Goal: Transaction & Acquisition: Purchase product/service

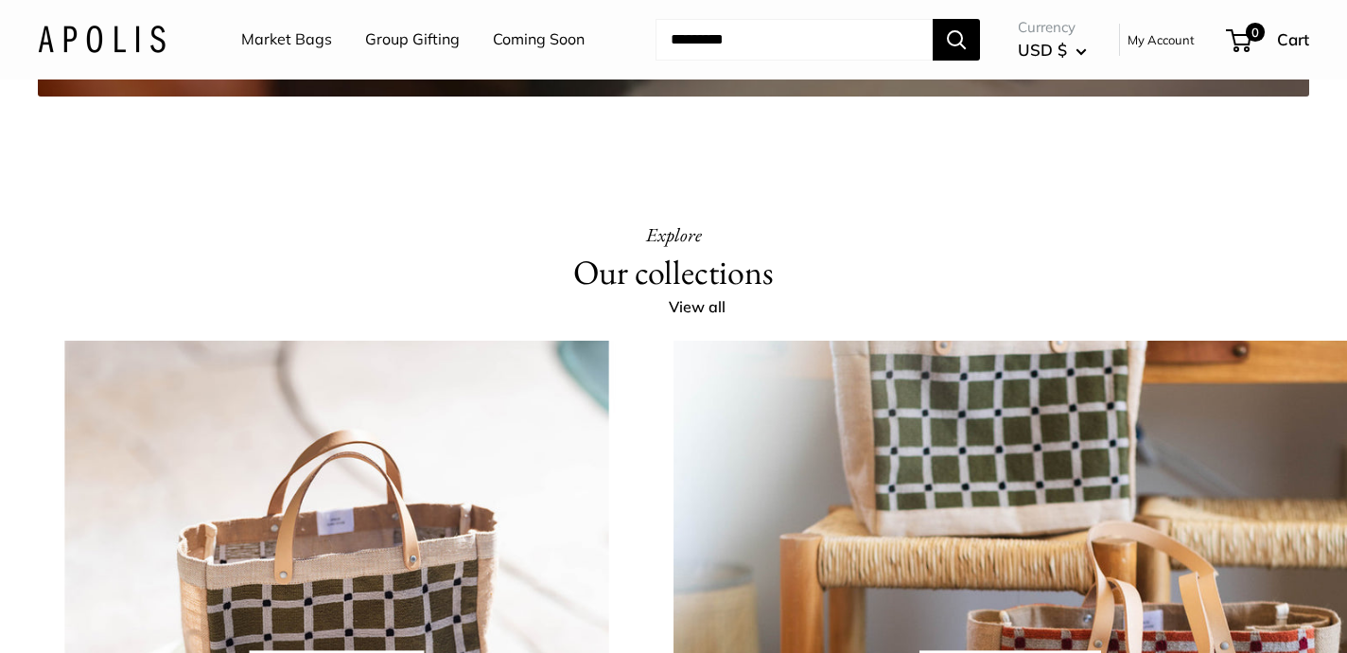
scroll to position [3741, 0]
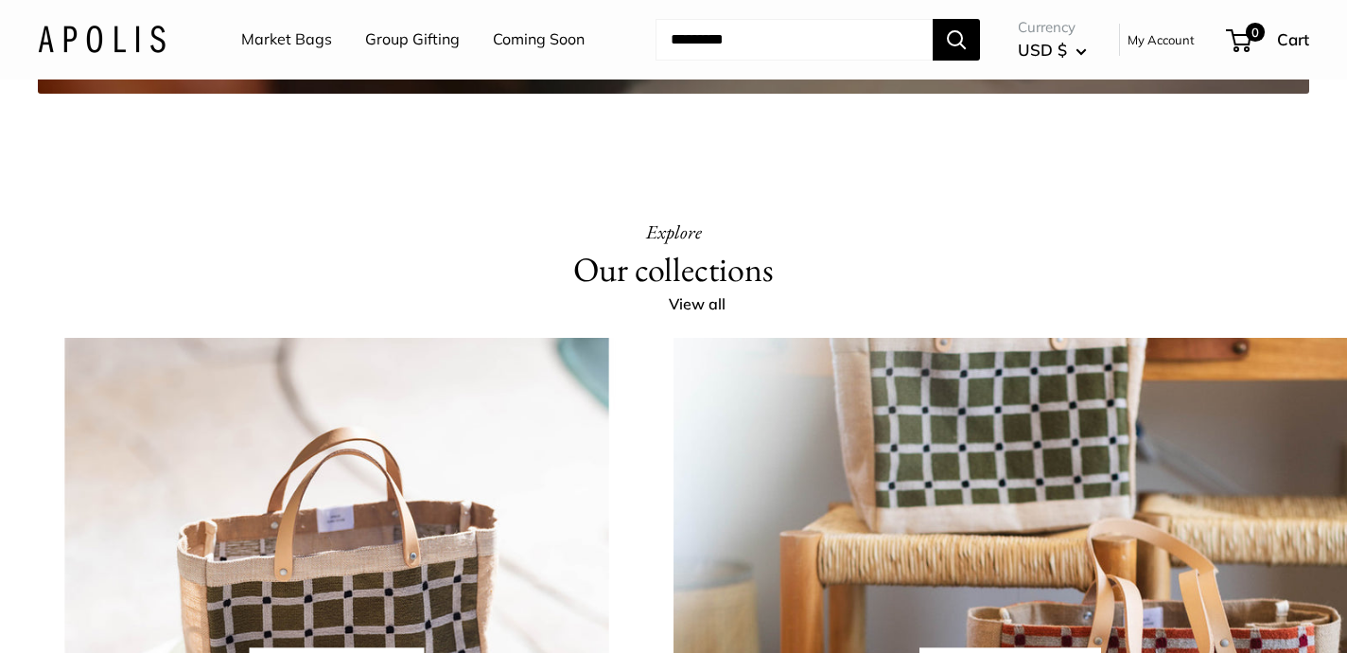
click at [277, 34] on link "Market Bags" at bounding box center [286, 40] width 91 height 28
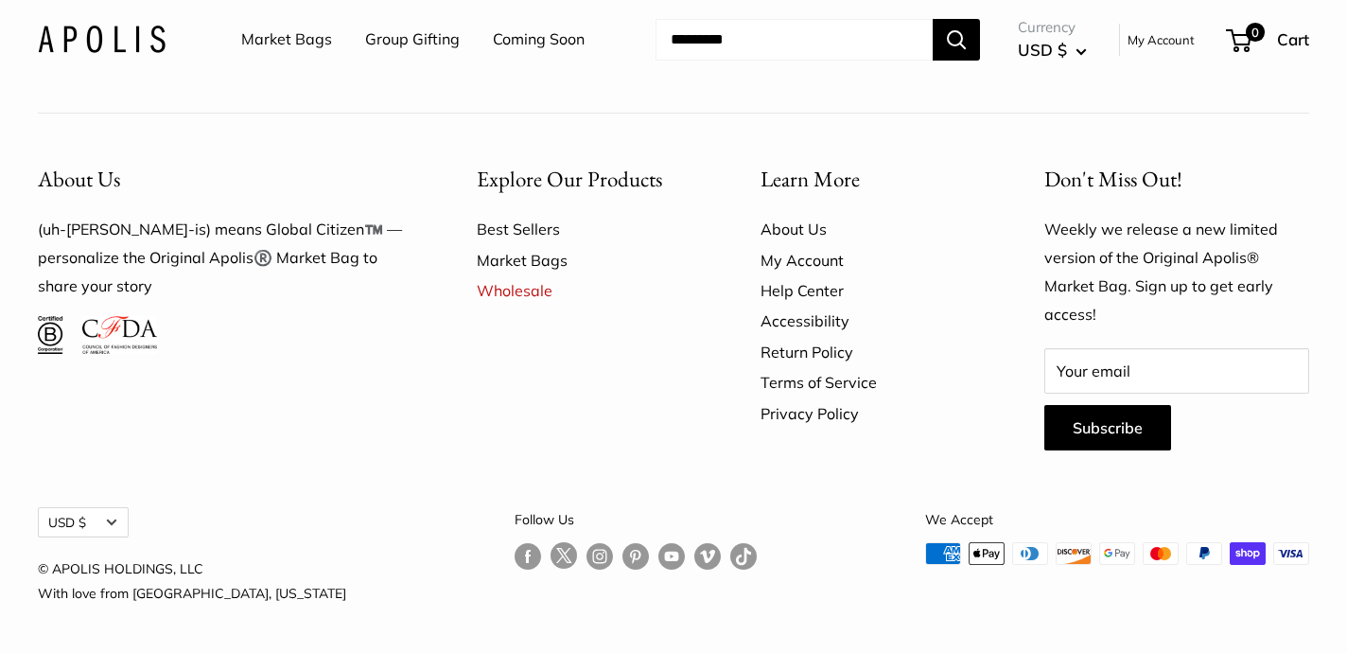
scroll to position [5406, 0]
click at [778, 275] on link "My Account" at bounding box center [869, 260] width 218 height 30
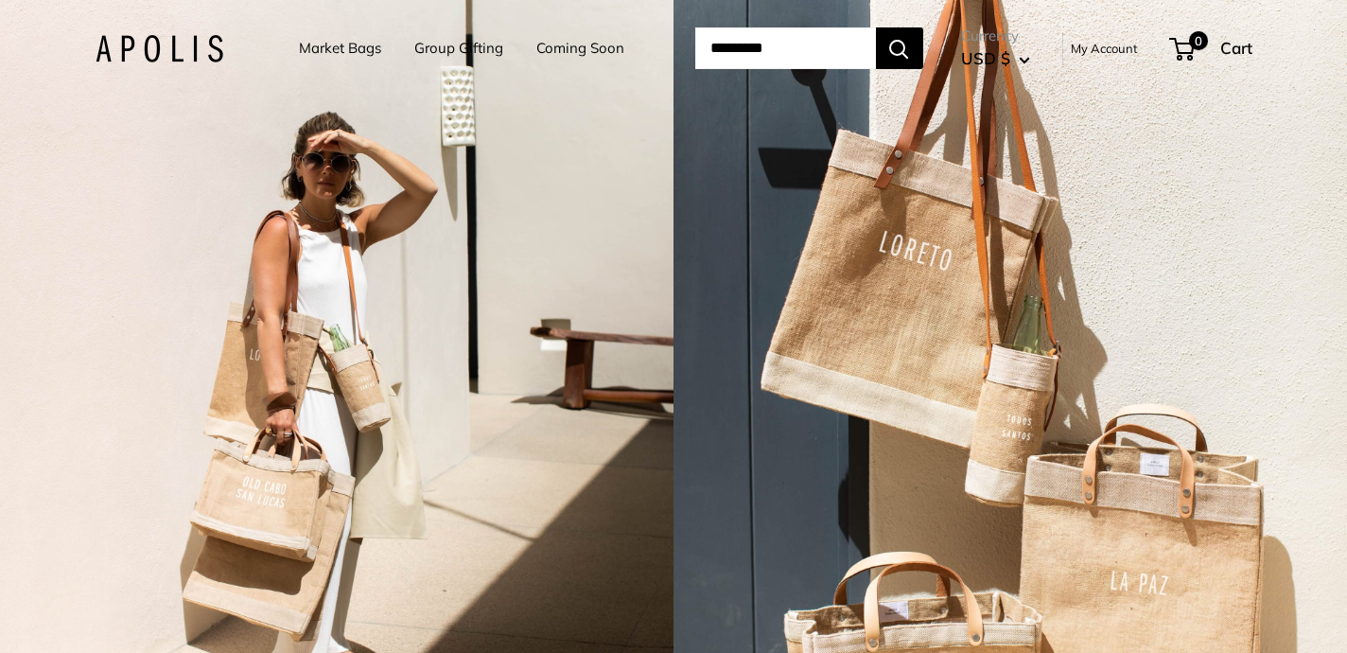
click at [334, 45] on link "Market Bags" at bounding box center [340, 48] width 82 height 26
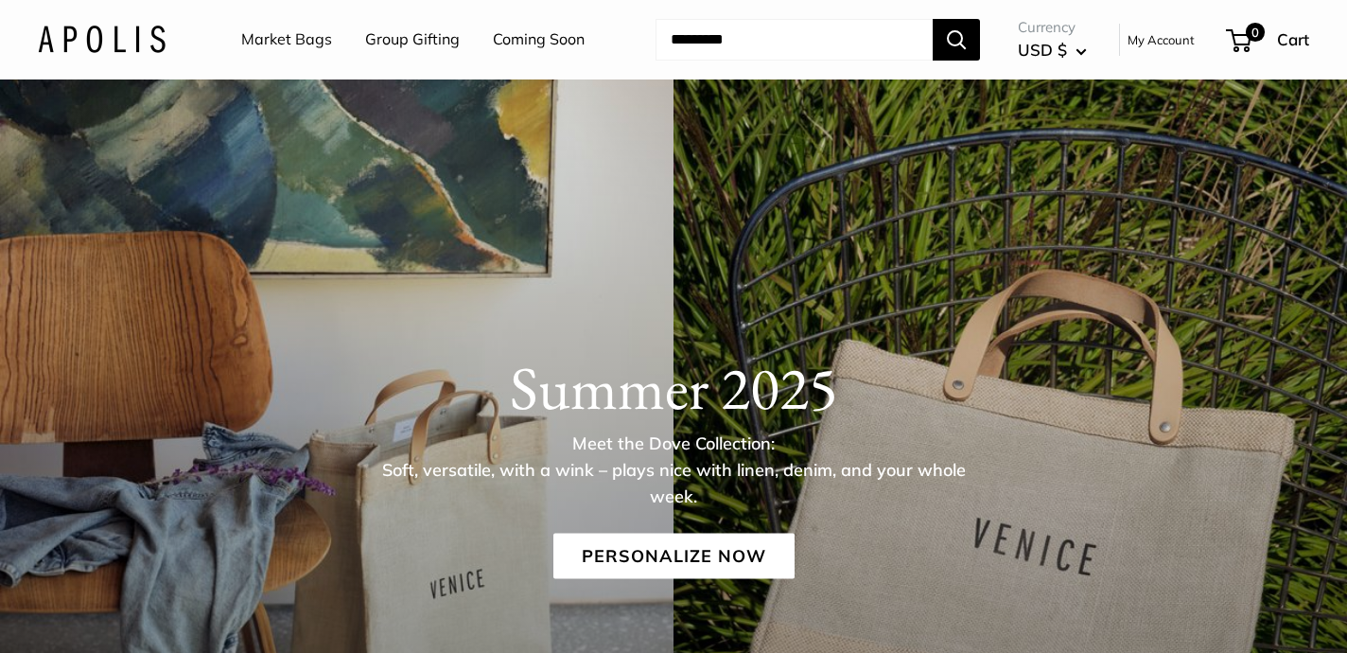
click at [301, 40] on link "Market Bags" at bounding box center [286, 40] width 91 height 28
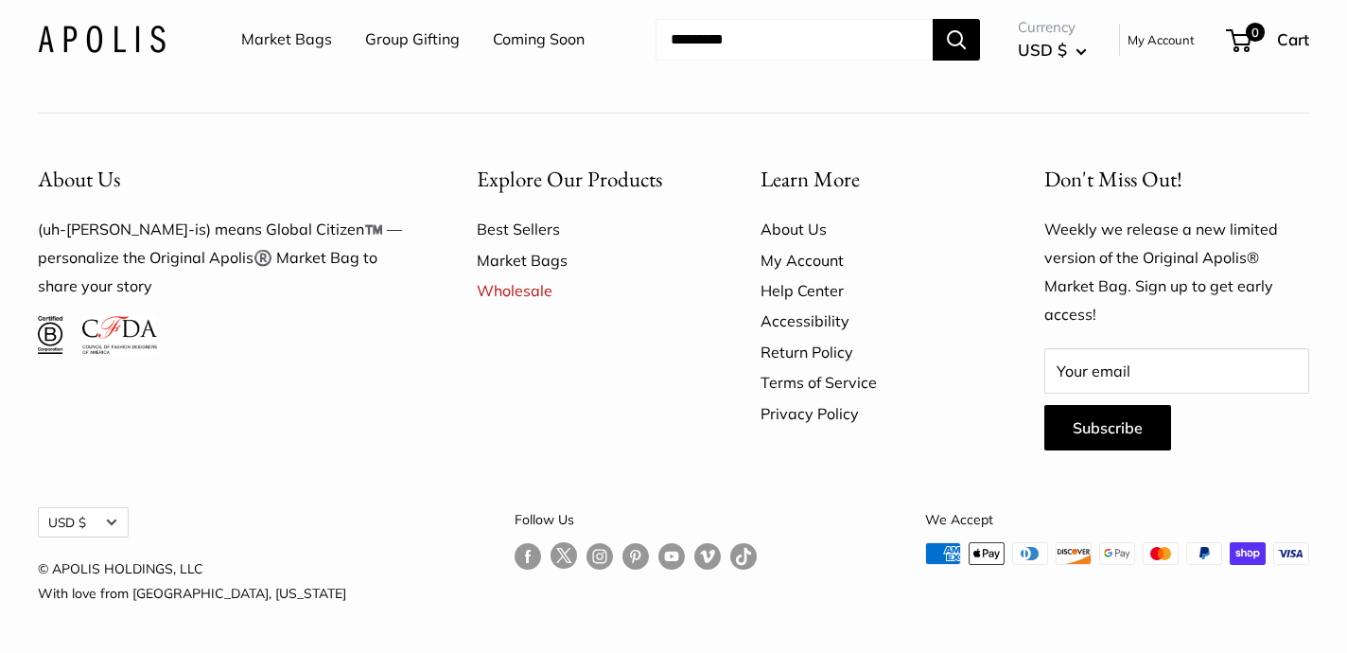
scroll to position [5464, 0]
click at [532, 260] on link "Market Bags" at bounding box center [586, 260] width 218 height 30
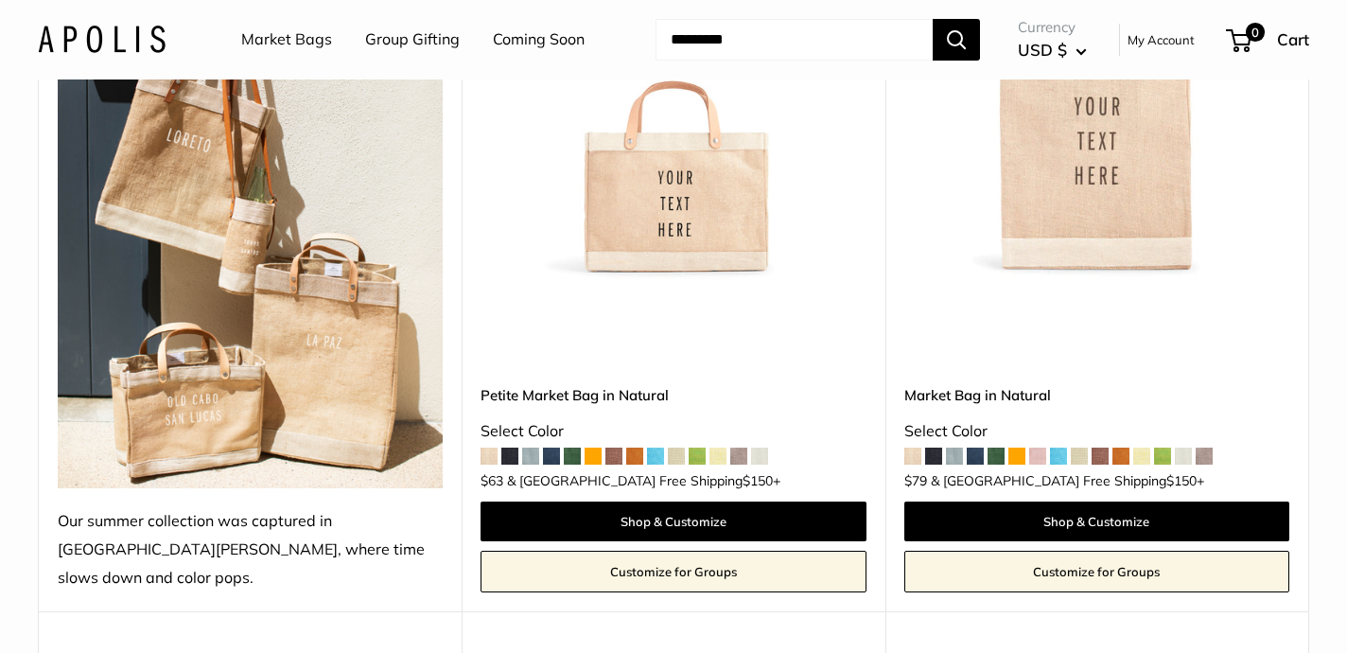
scroll to position [425, 0]
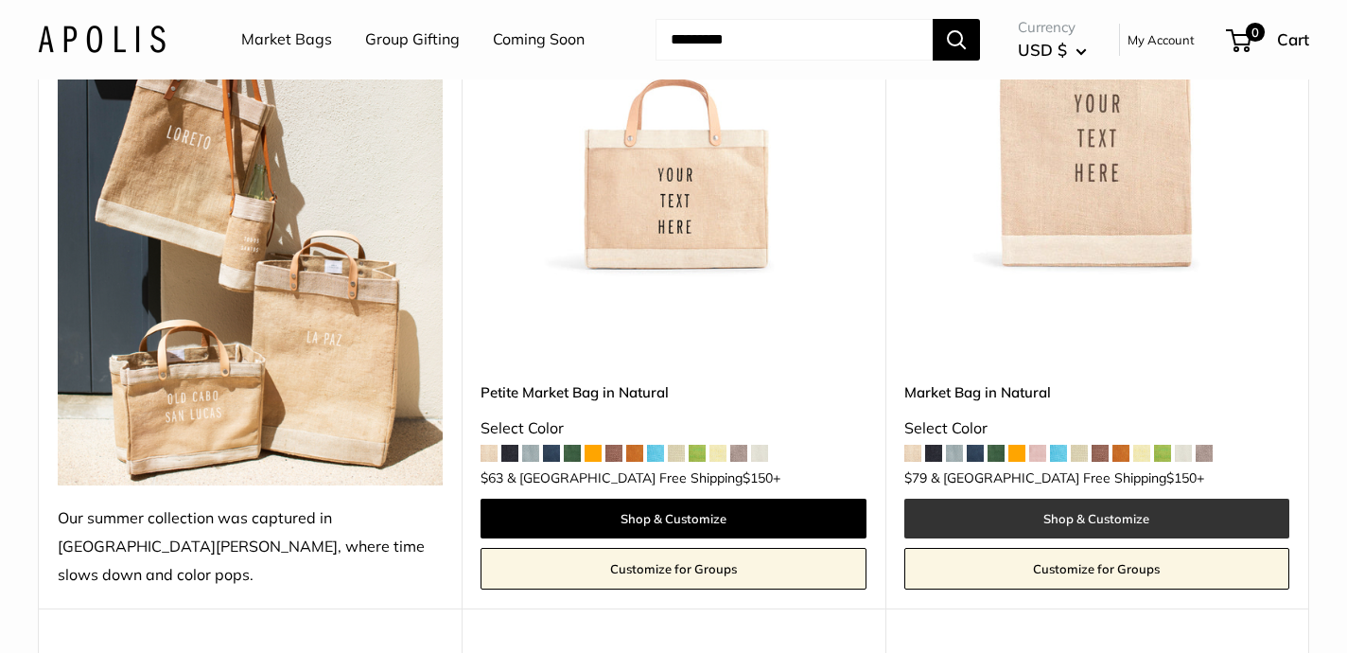
click at [1013, 498] on link "Shop & Customize" at bounding box center [1096, 518] width 385 height 40
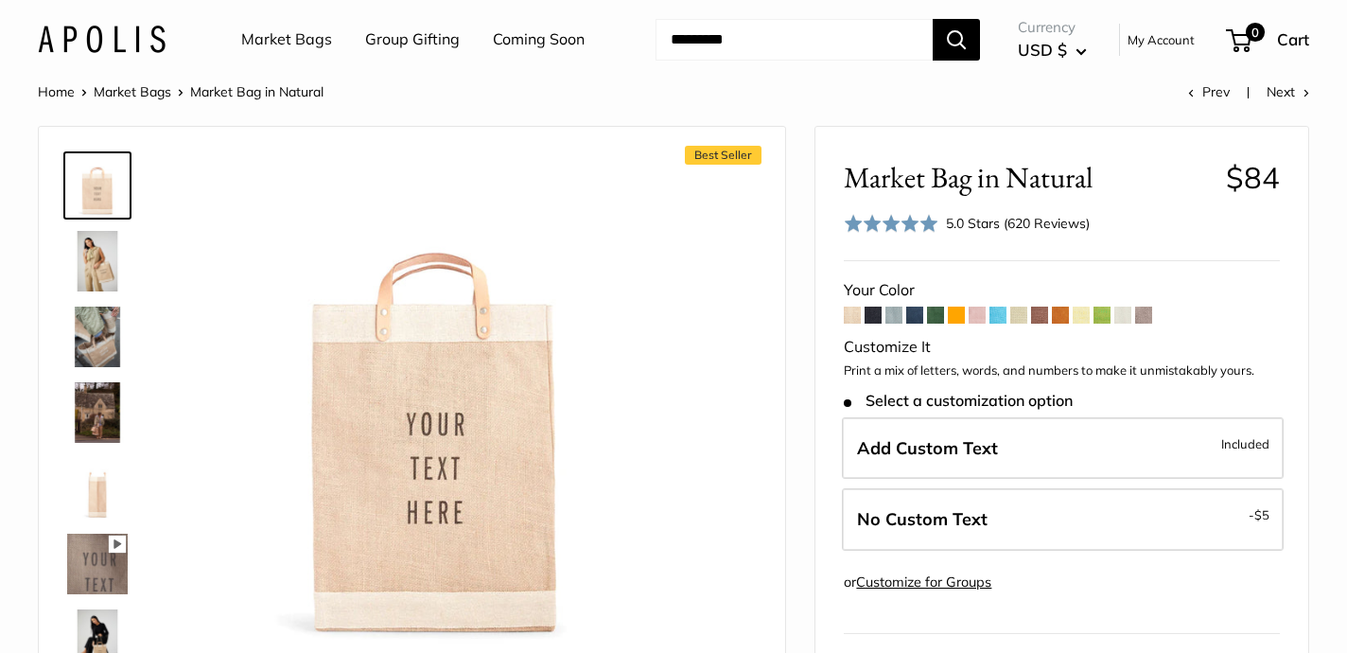
click at [856, 316] on span at bounding box center [852, 314] width 17 height 17
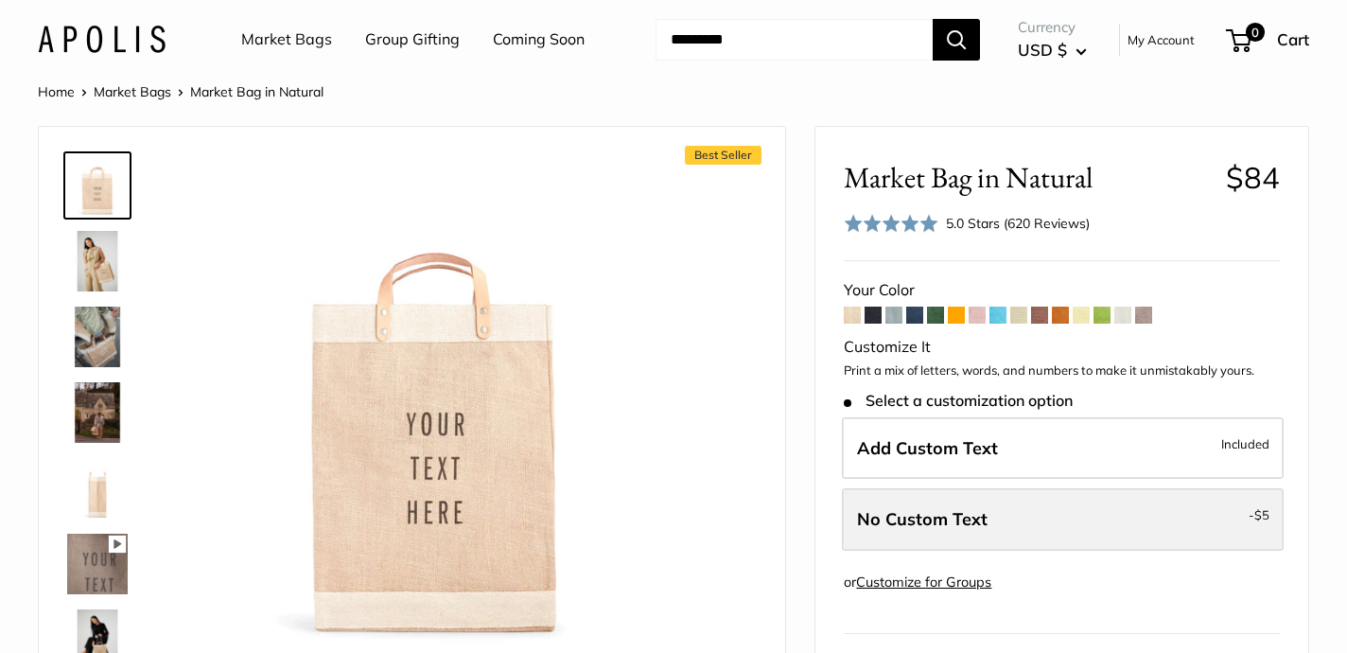
click at [1031, 518] on label "No Custom Text - $5" at bounding box center [1063, 519] width 442 height 62
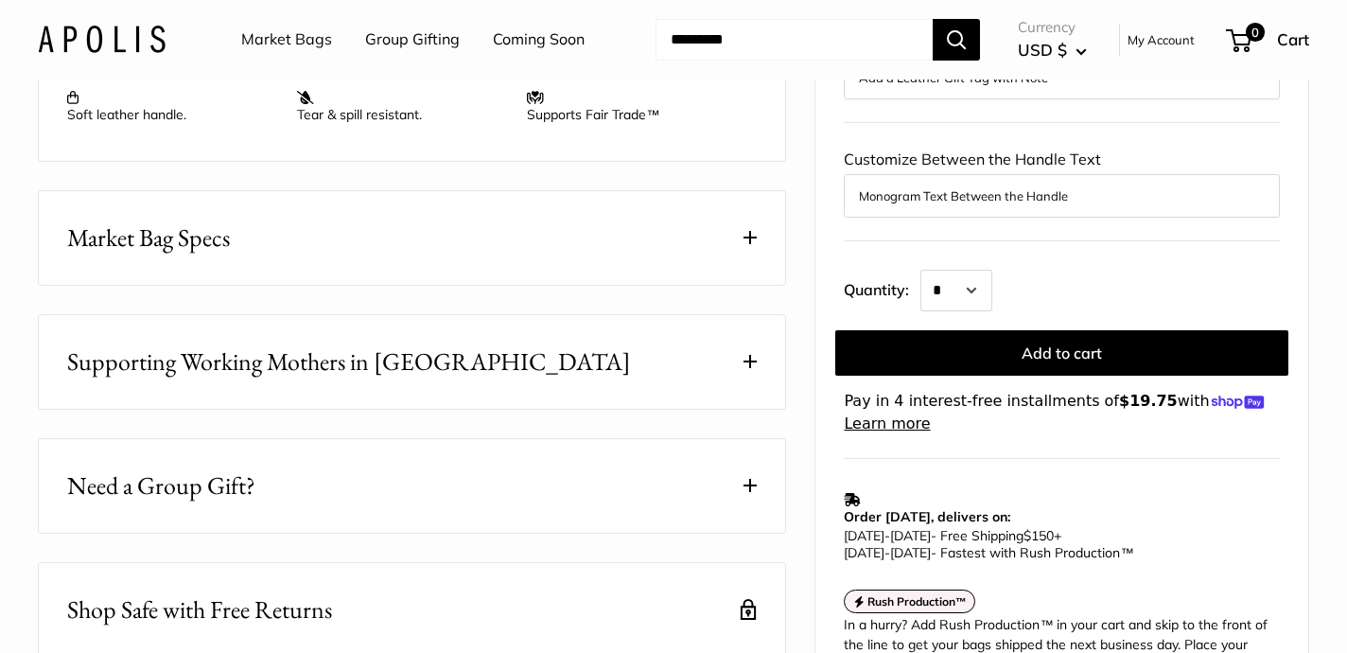
scroll to position [870, 0]
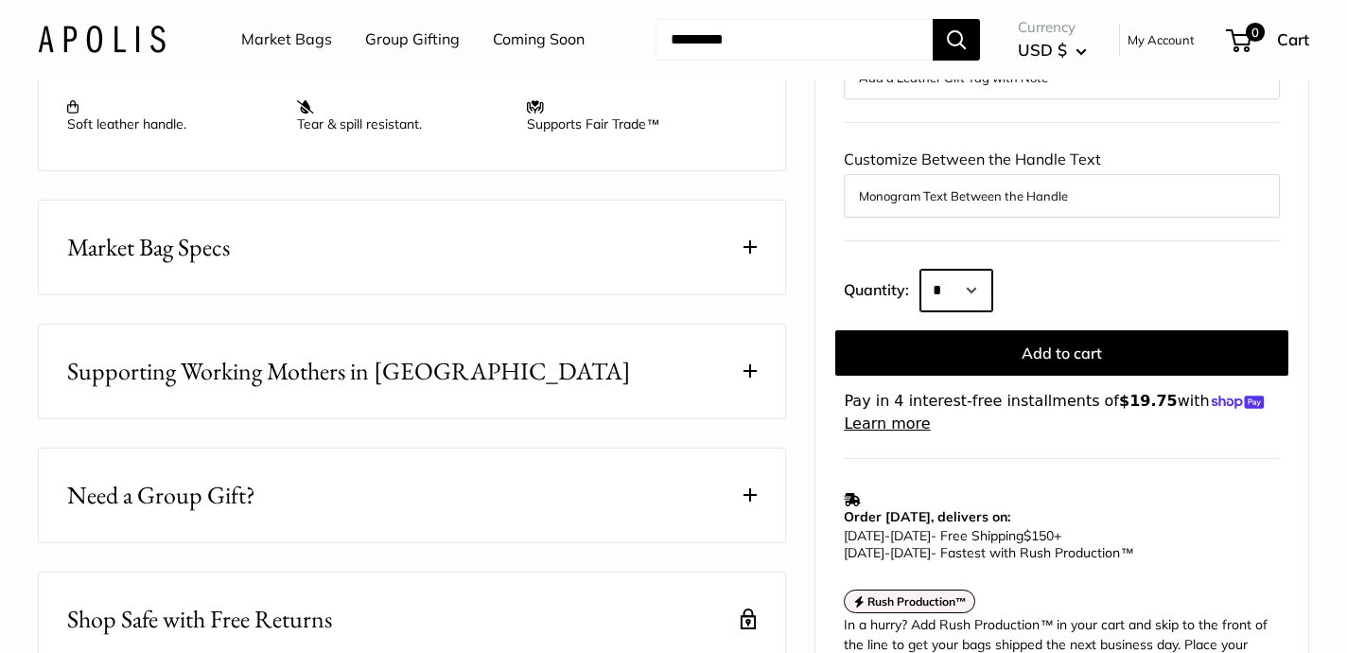
select select "*"
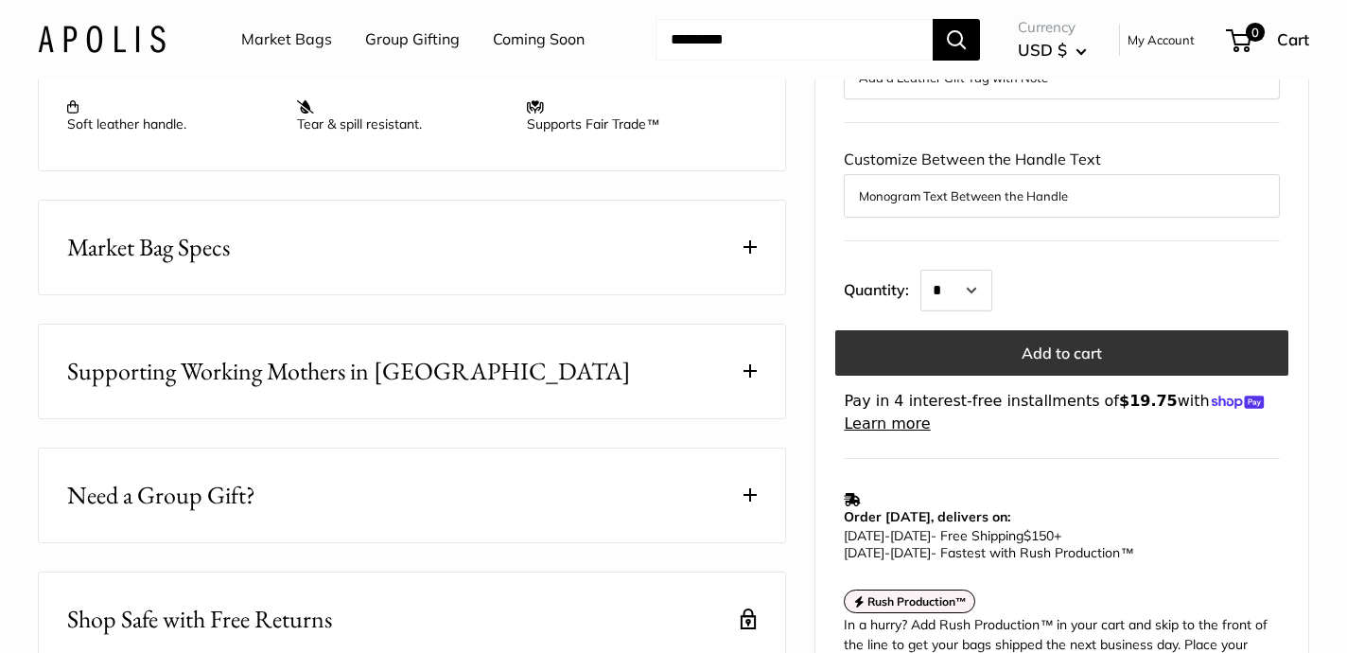
click at [989, 340] on button "Add to cart" at bounding box center [1061, 352] width 453 height 45
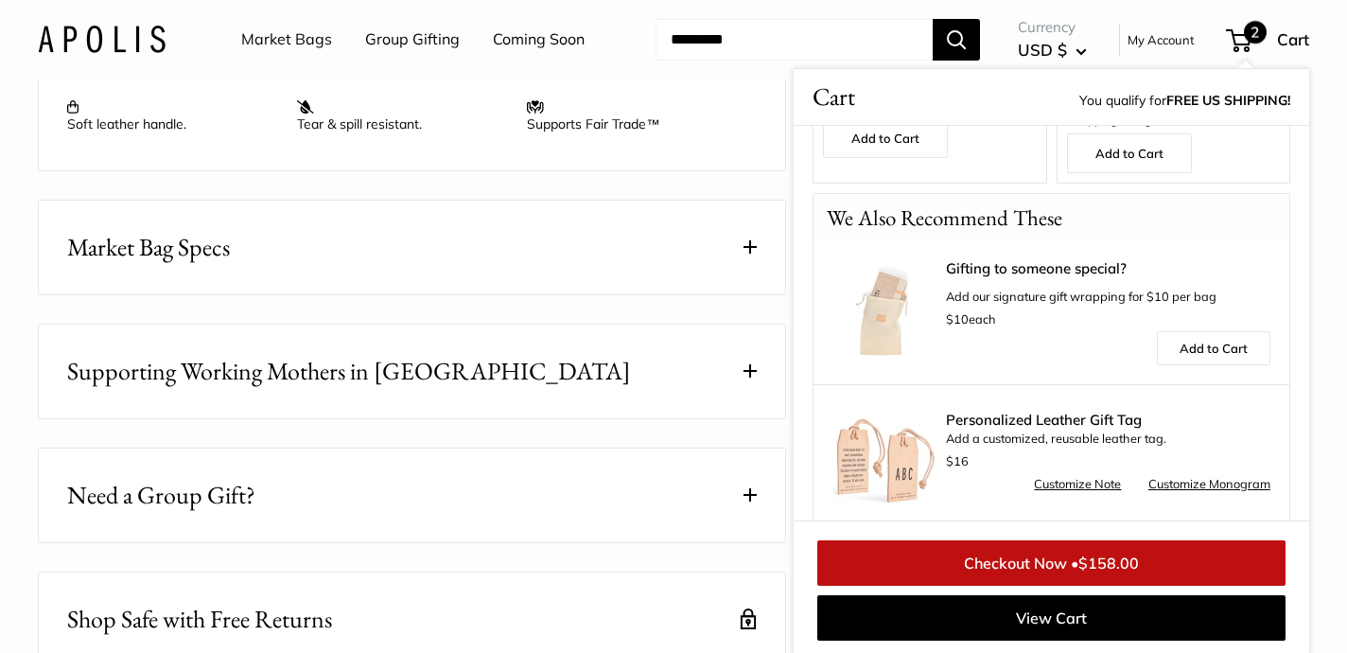
scroll to position [350, 0]
